Goal: Communication & Community: Answer question/provide support

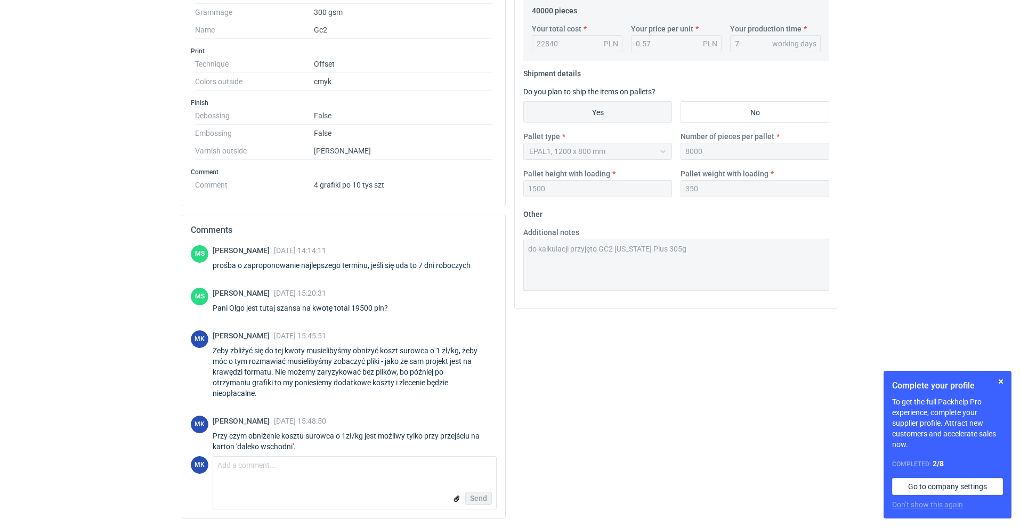
scroll to position [893, 0]
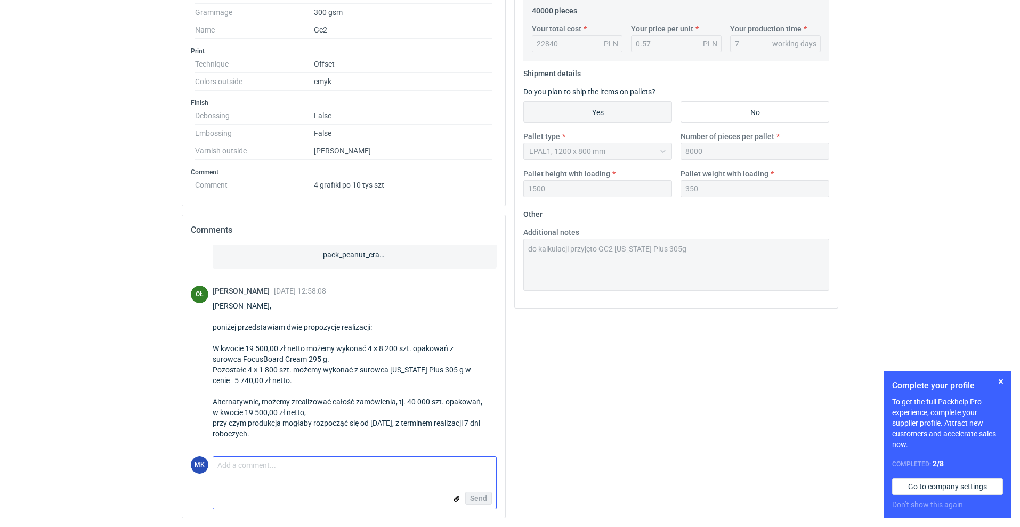
click at [284, 467] on textarea "Comment message" at bounding box center [354, 468] width 283 height 22
type textarea "moment, będzie poprawka"
click at [474, 494] on span "Send" at bounding box center [478, 497] width 17 height 7
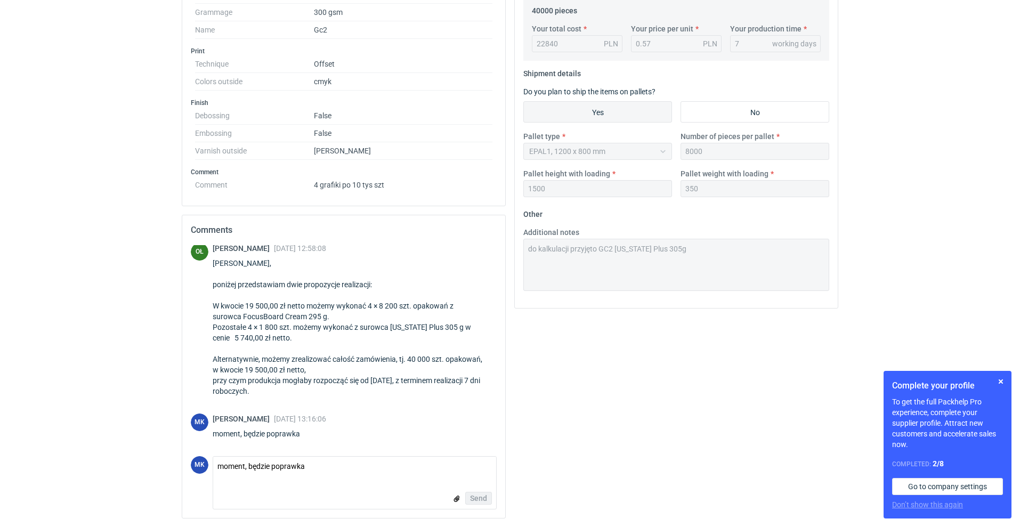
click at [367, 424] on div "MK [PERSON_NAME] [DATE] 13:16:06 moment, będzie poprawka" at bounding box center [344, 428] width 306 height 30
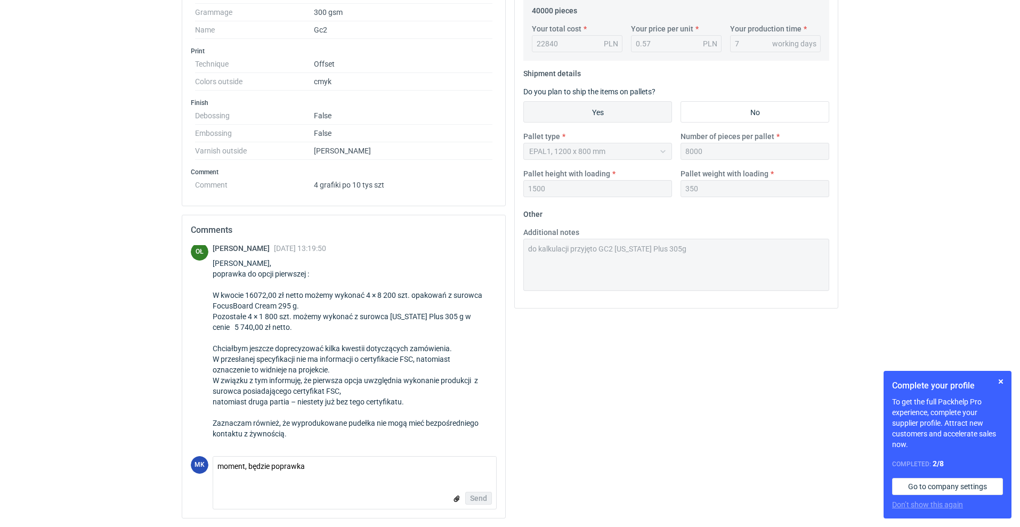
click at [298, 291] on div "[PERSON_NAME], poprawka do opcji pierwszej : W kwocie 16072,00 zł netto możemy …" at bounding box center [355, 348] width 284 height 181
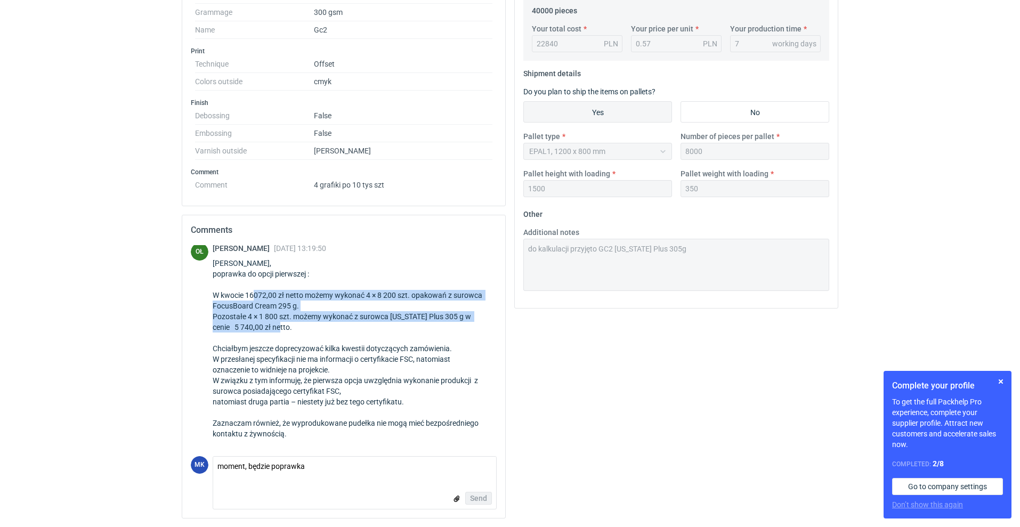
drag, startPoint x: 255, startPoint y: 296, endPoint x: 337, endPoint y: 324, distance: 86.3
click at [337, 324] on div "[PERSON_NAME], poprawka do opcji pierwszej : W kwocie 16072,00 zł netto możemy …" at bounding box center [355, 348] width 284 height 181
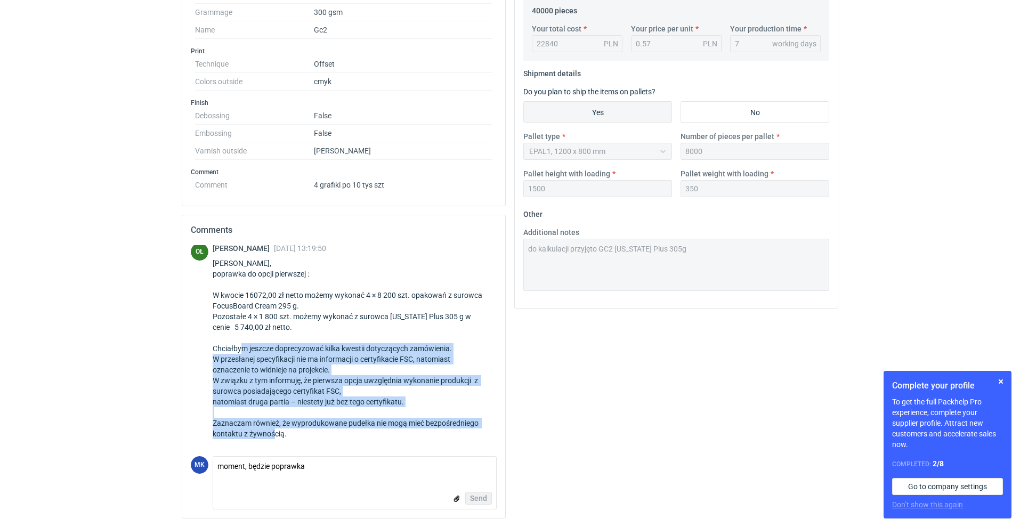
drag, startPoint x: 256, startPoint y: 346, endPoint x: 389, endPoint y: 435, distance: 159.4
click at [389, 435] on div "[PERSON_NAME], poprawka do opcji pierwszej : W kwocie 16072,00 zł netto możemy …" at bounding box center [355, 348] width 284 height 181
click at [391, 402] on div "[PERSON_NAME], poprawka do opcji pierwszej : W kwocie 16072,00 zł netto możemy …" at bounding box center [355, 348] width 284 height 181
